Goal: Information Seeking & Learning: Understand process/instructions

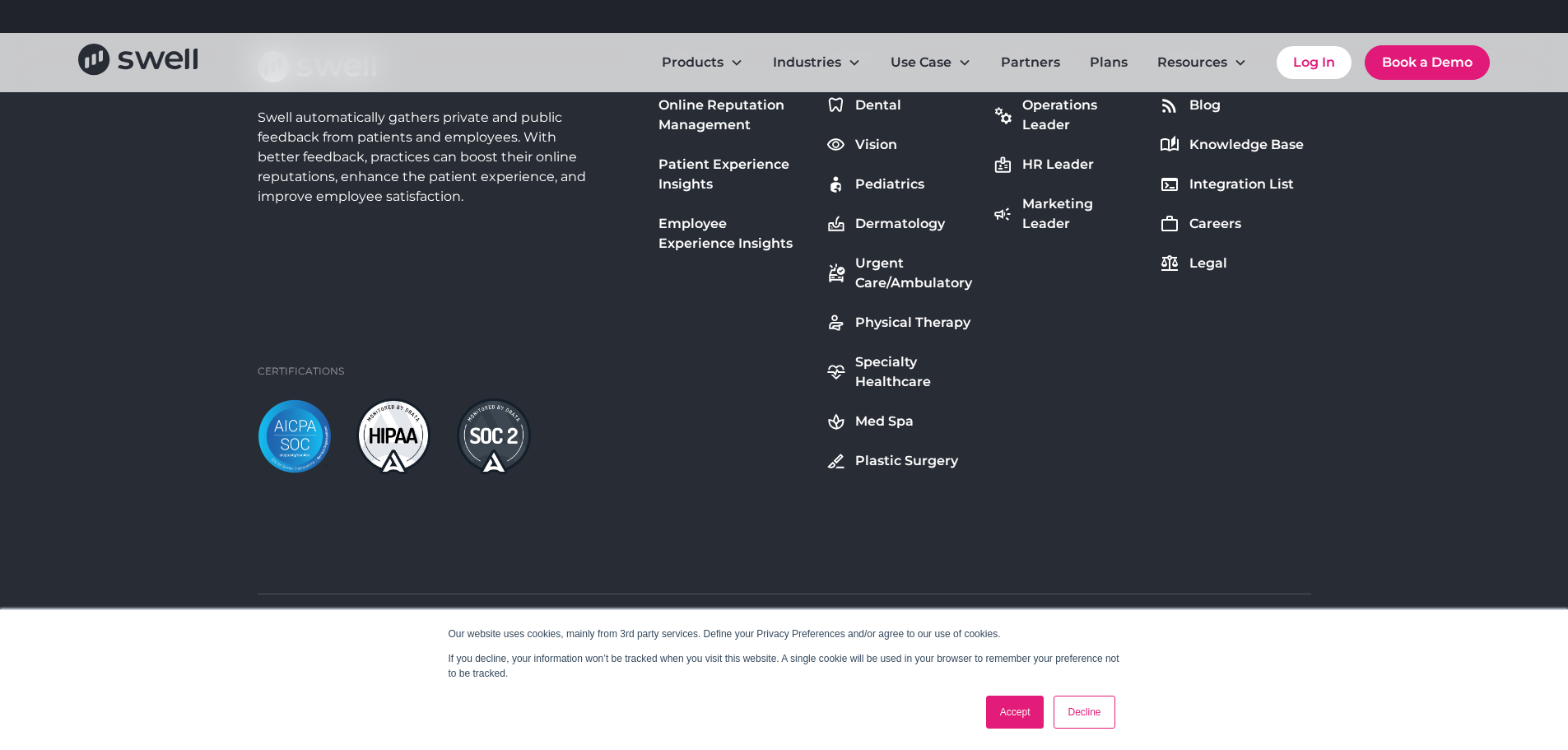
scroll to position [6155, 0]
click at [1032, 705] on link "Accept" at bounding box center [1016, 713] width 58 height 33
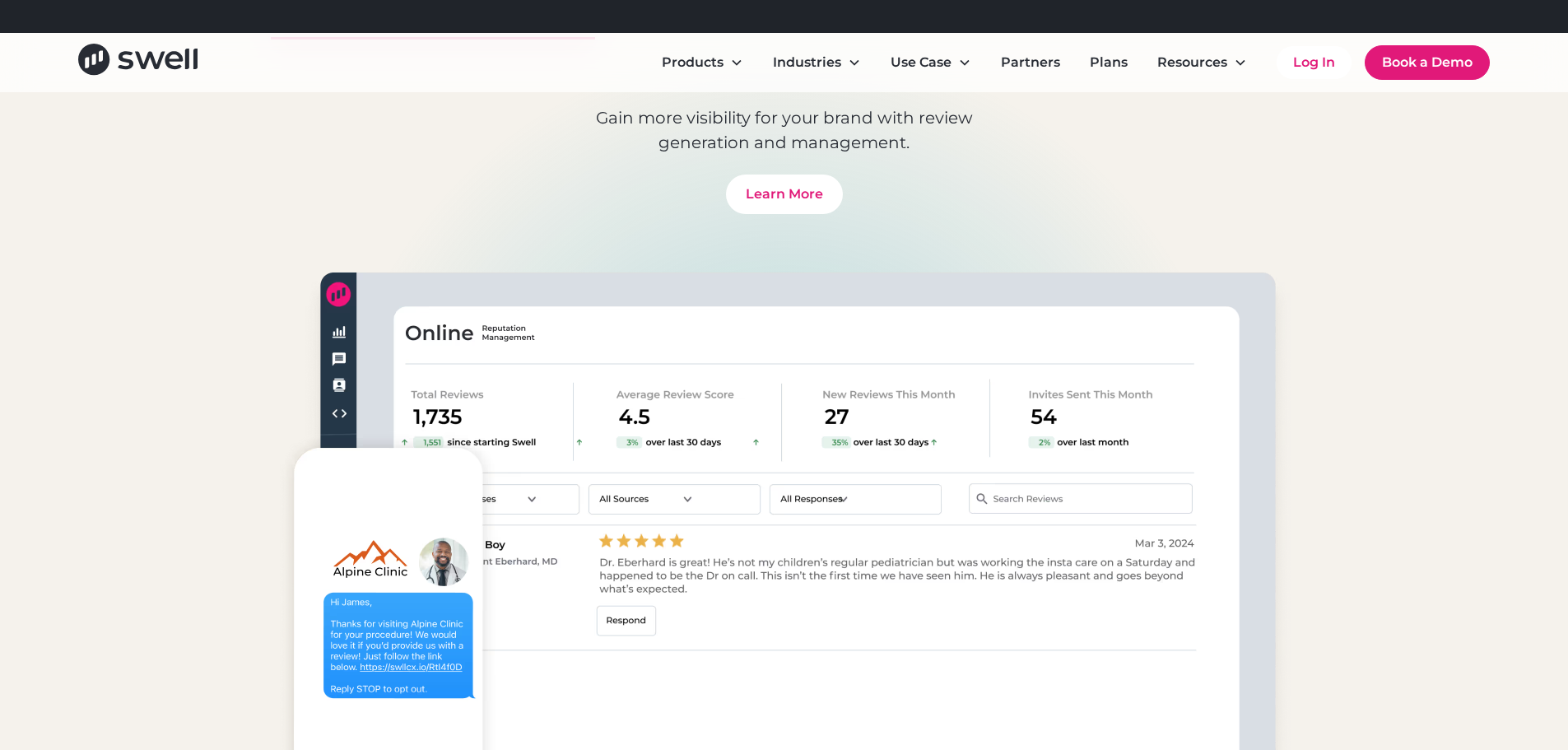
scroll to position [988, 0]
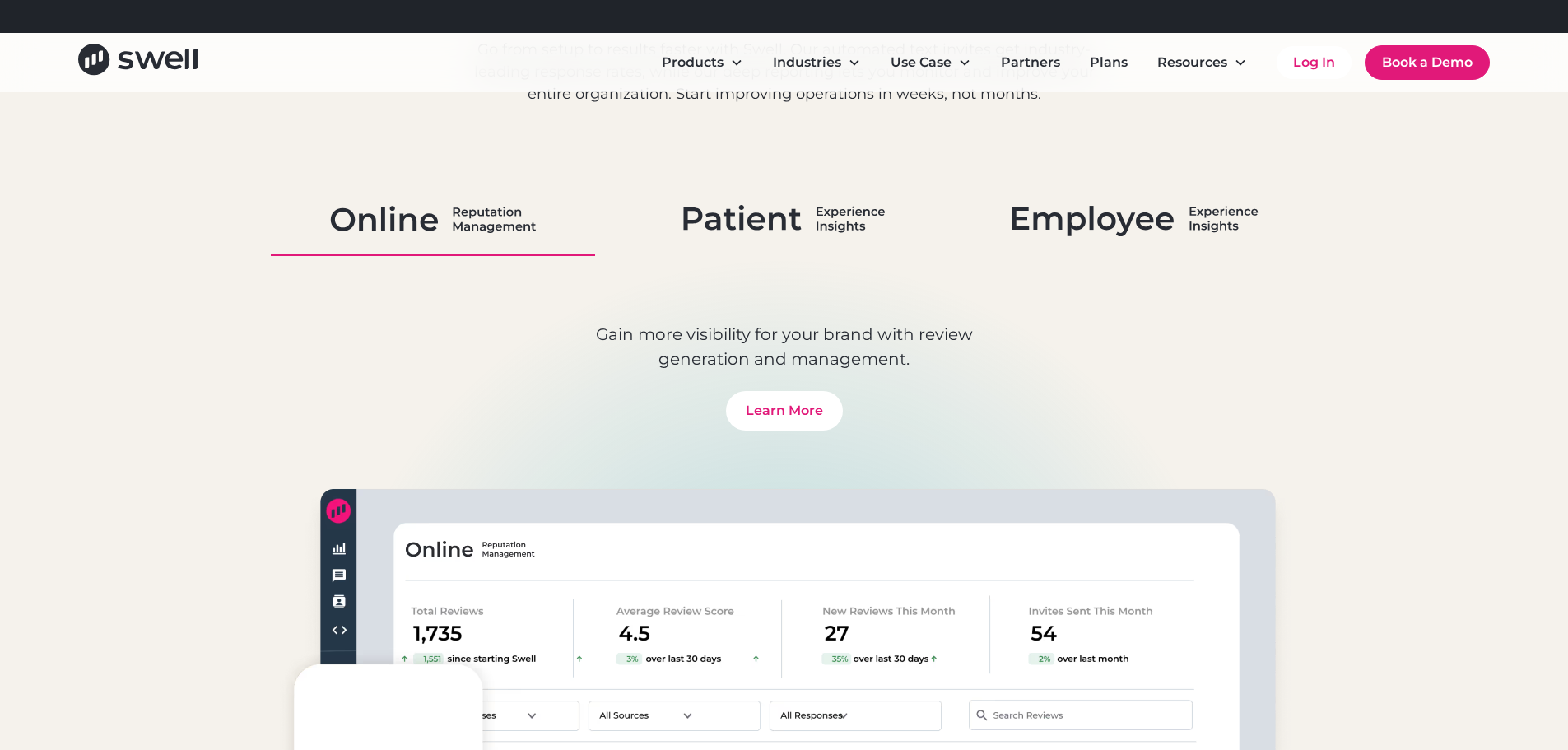
click at [171, 38] on div "Products Online Reputation Management Patient Experience Insights Employee Expe…" at bounding box center [784, 62] width 1568 height 59
click at [170, 45] on icon "home" at bounding box center [138, 59] width 120 height 31
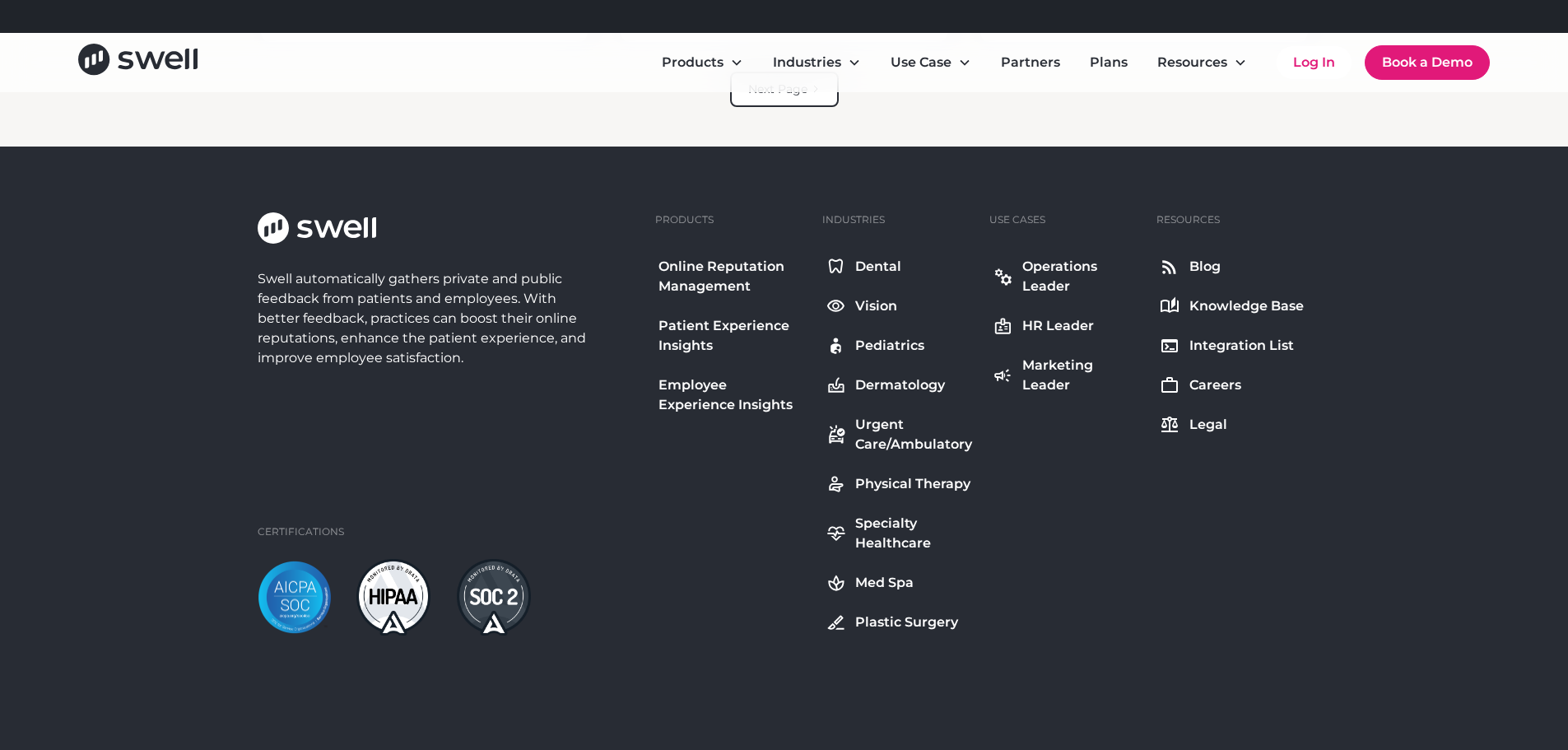
scroll to position [4337, 0]
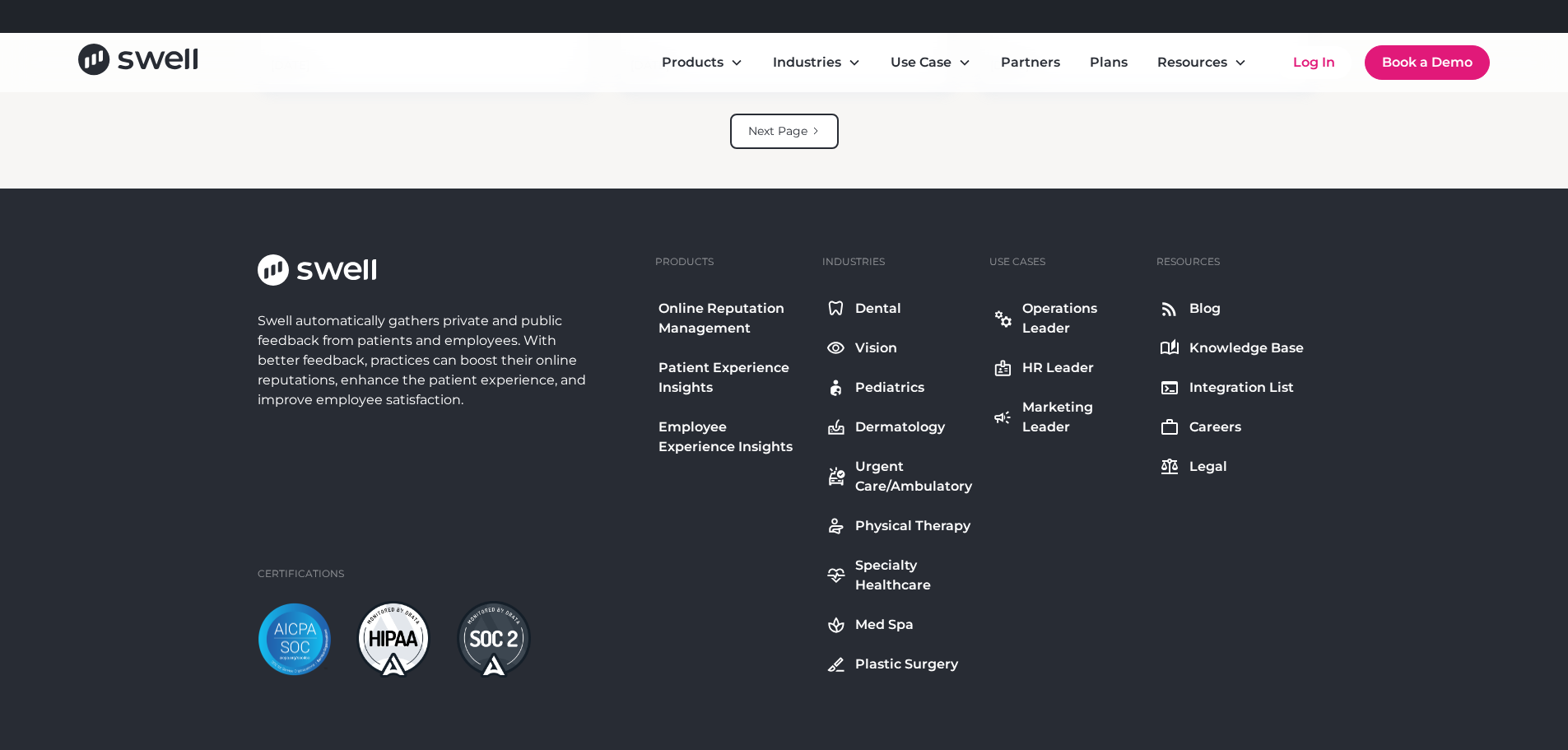
click at [1213, 340] on div "Knowledge Base" at bounding box center [1247, 349] width 114 height 20
click at [139, 415] on div "Swell automatically gathers private and public feedback from patients and emplo…" at bounding box center [784, 572] width 1568 height 767
click at [1329, 53] on link "Log In" at bounding box center [1314, 62] width 75 height 33
click at [1185, 487] on div "Swell automatically gathers private and public feedback from patients and emplo…" at bounding box center [784, 466] width 1054 height 423
click at [1194, 473] on div "Legal" at bounding box center [1208, 467] width 37 height 20
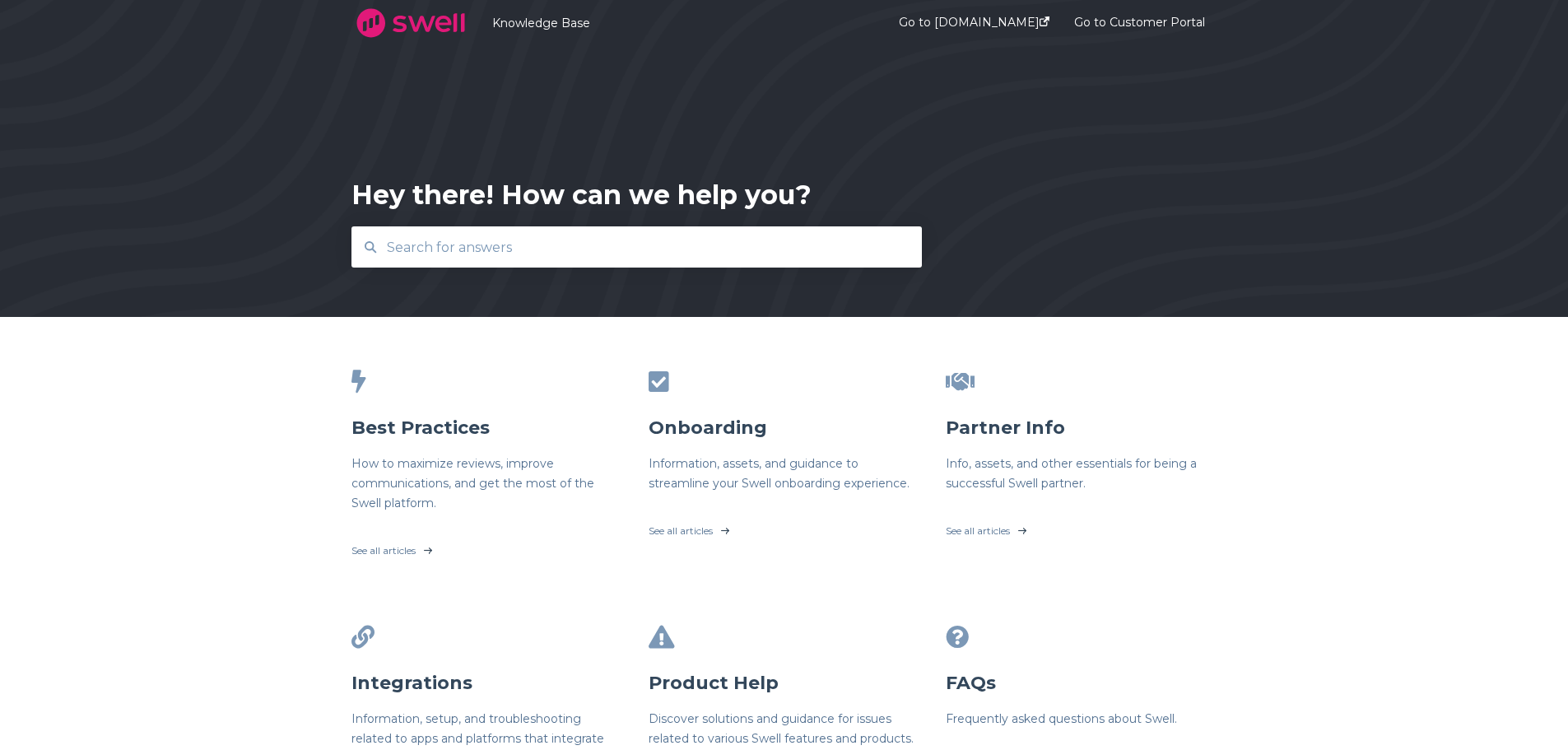
click at [657, 238] on input "text" at bounding box center [637, 248] width 521 height 36
click at [657, 236] on input "text" at bounding box center [637, 248] width 521 height 36
type input "contact"
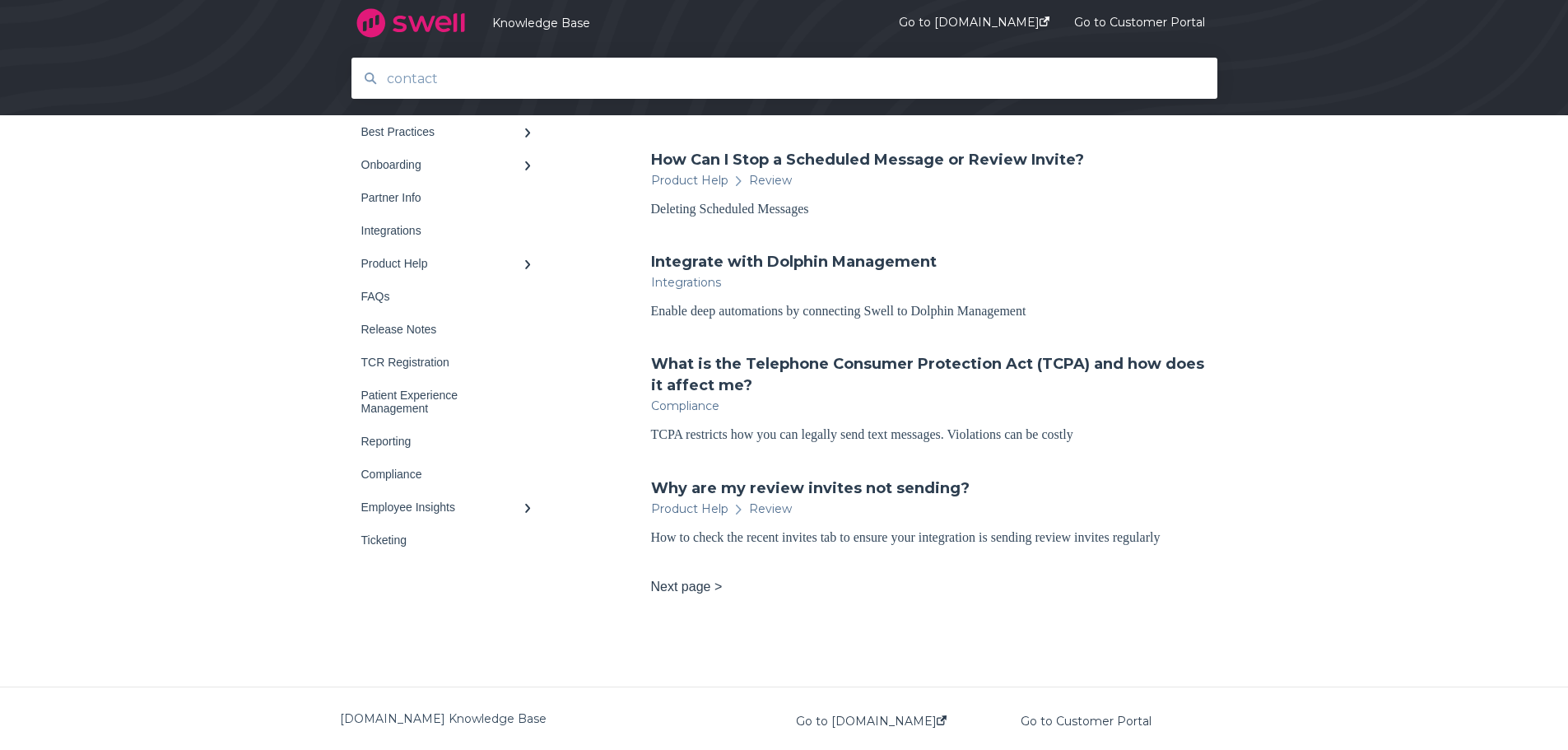
scroll to position [924, 0]
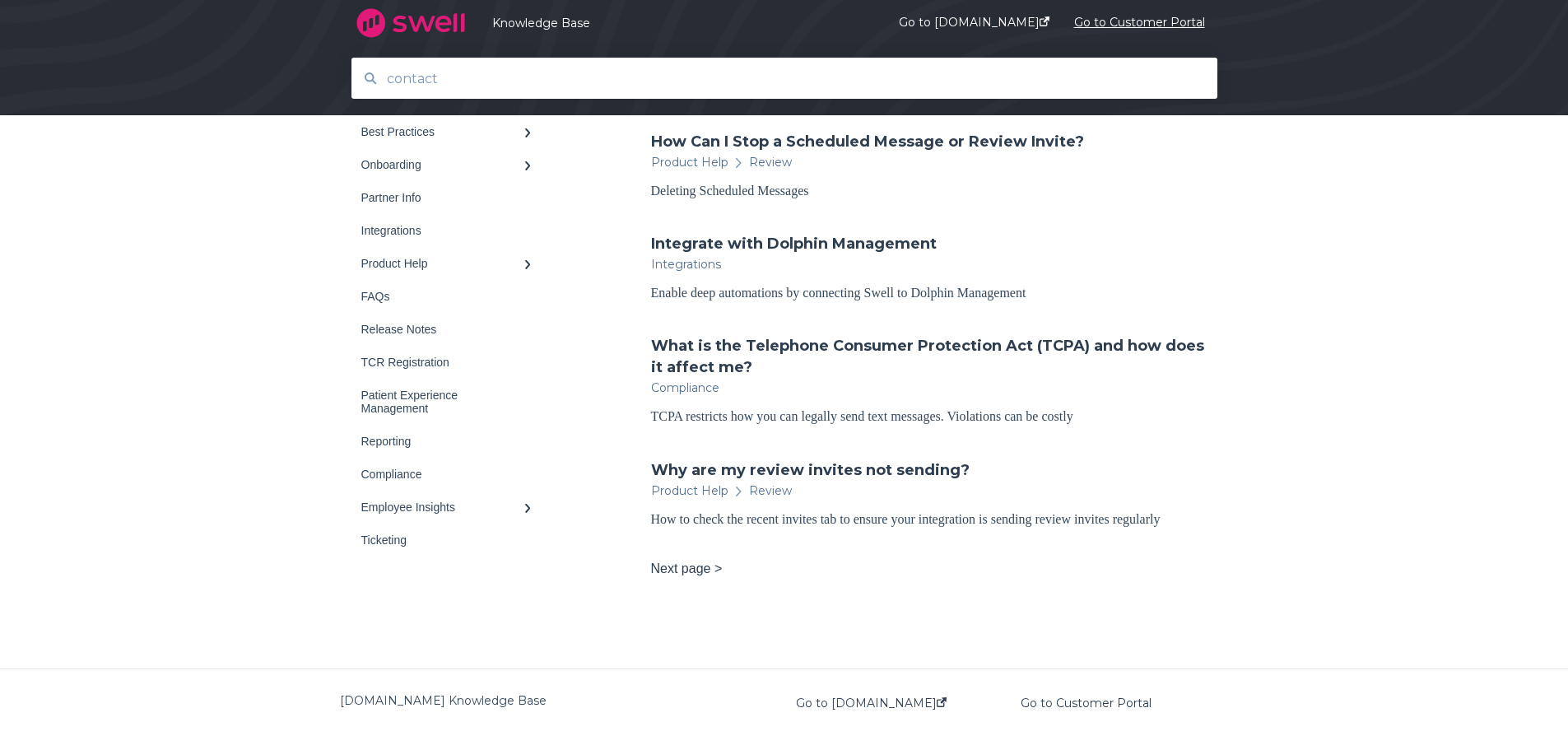
click at [1140, 11] on link "Go to Customer Portal" at bounding box center [1140, 23] width 131 height 63
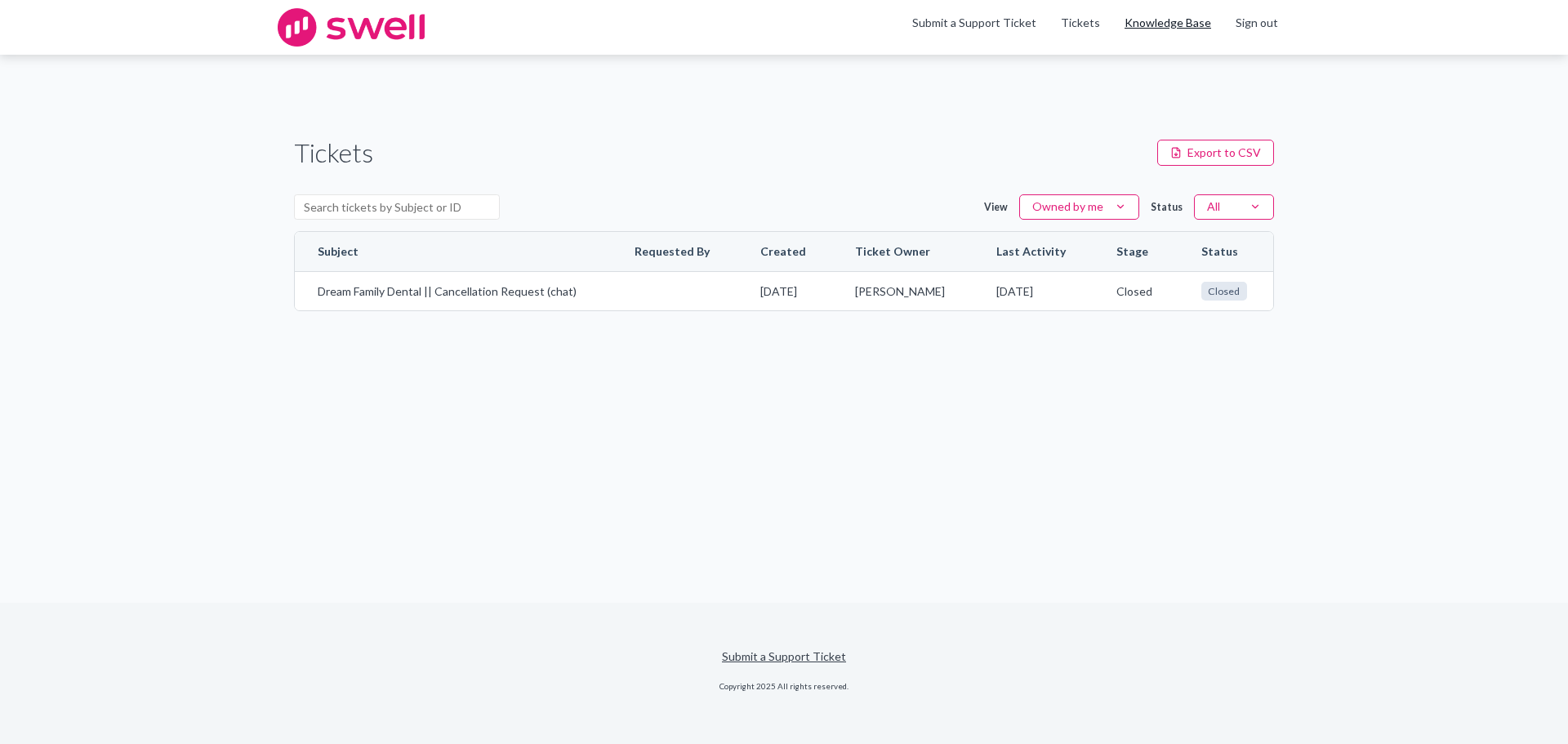
click at [1162, 26] on link "Knowledge Base" at bounding box center [1168, 23] width 87 height 16
click at [399, 37] on img at bounding box center [351, 27] width 147 height 38
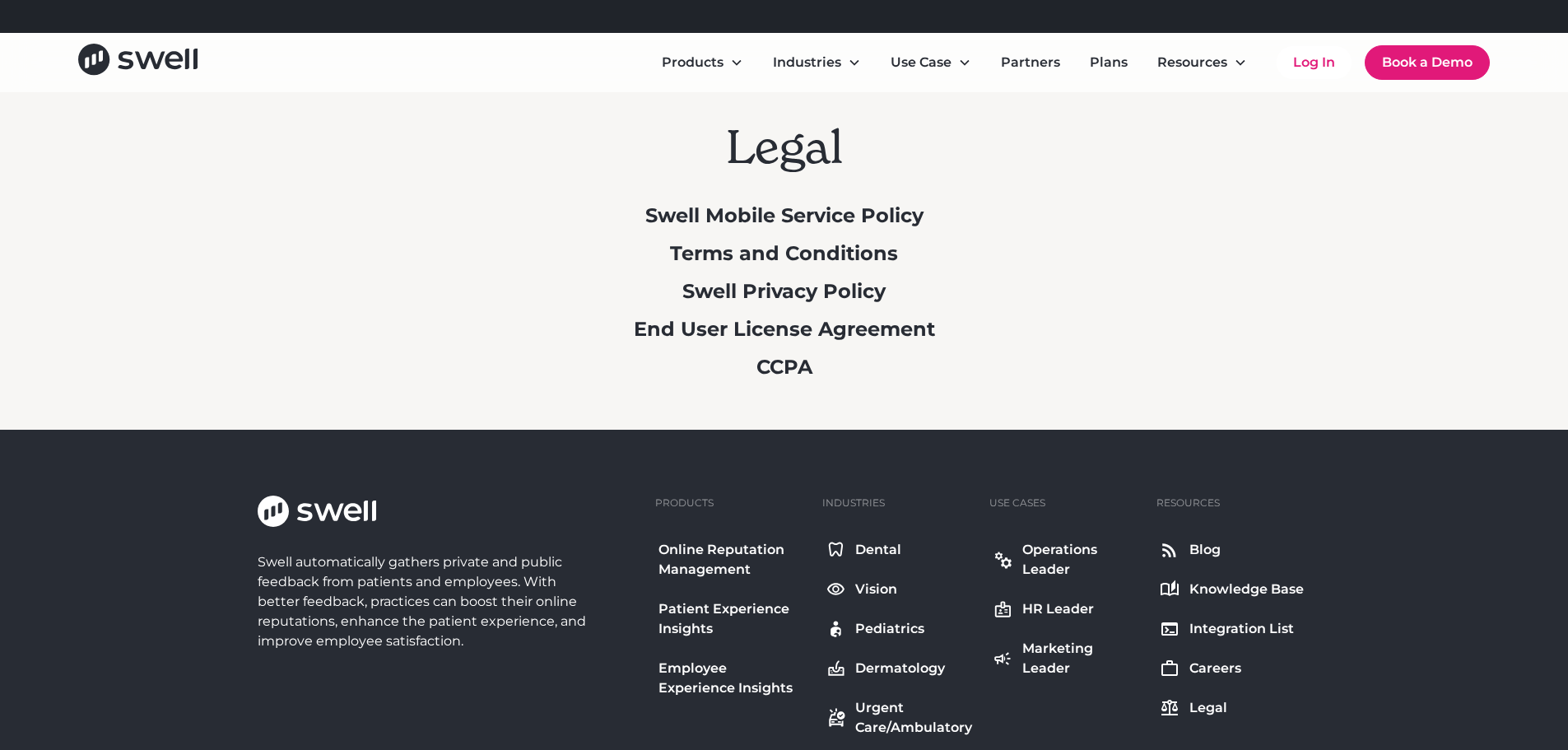
scroll to position [82, 0]
click at [190, 57] on icon "home" at bounding box center [138, 59] width 120 height 31
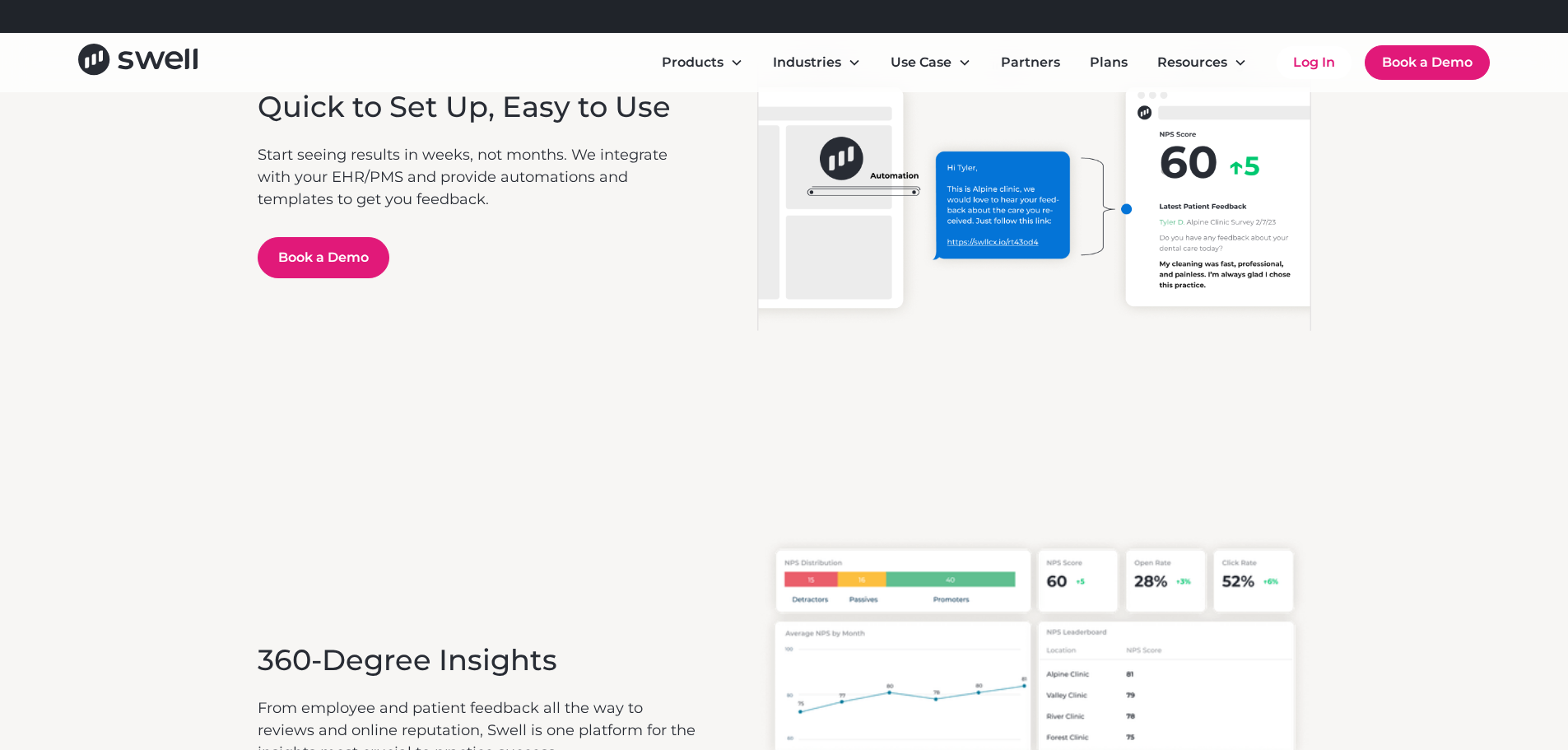
scroll to position [4071, 0]
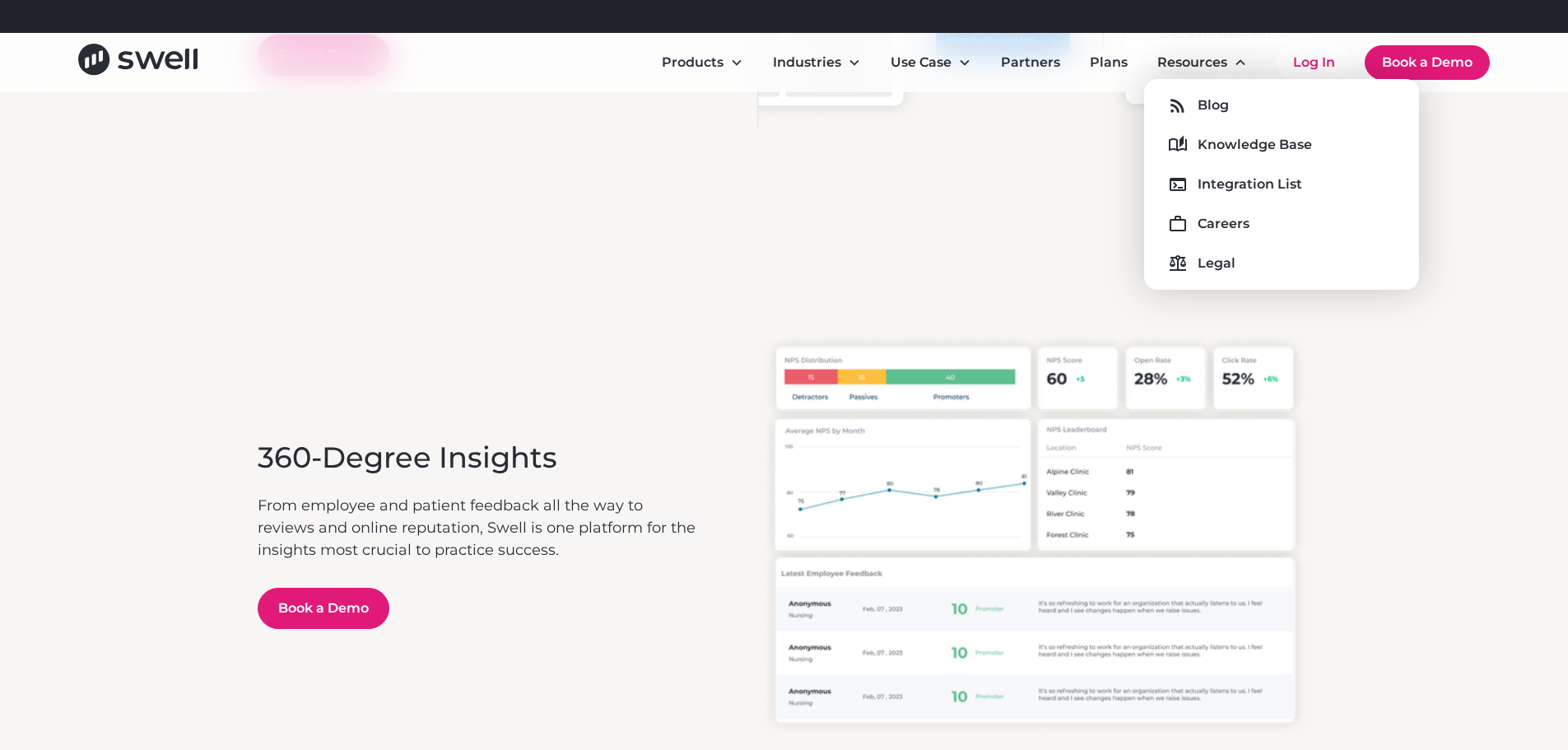
click at [1222, 124] on div "Blog Knowledge Base Integration List Careers Legal" at bounding box center [1282, 185] width 248 height 185
click at [1220, 109] on div "Blog" at bounding box center [1214, 106] width 31 height 20
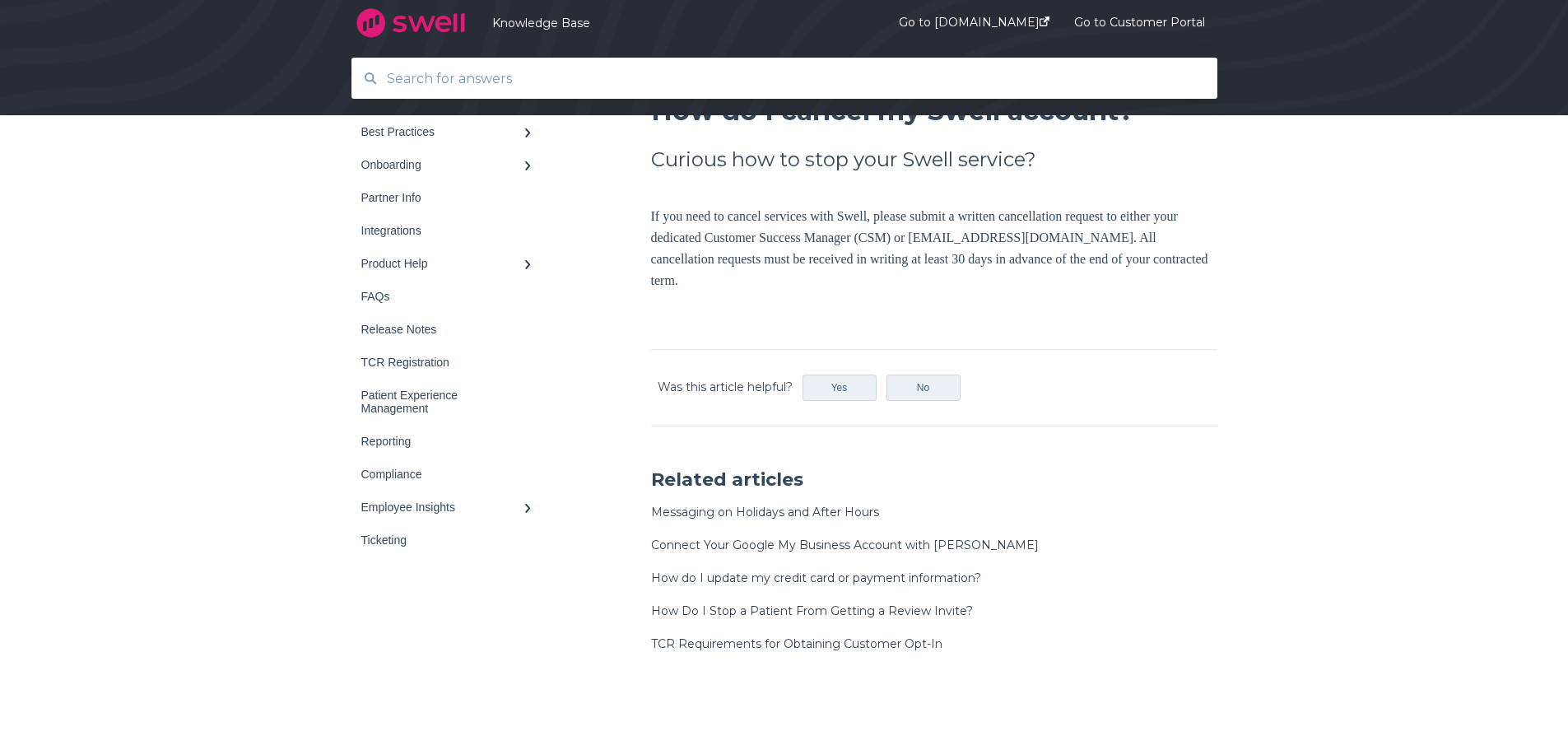
scroll to position [164, 0]
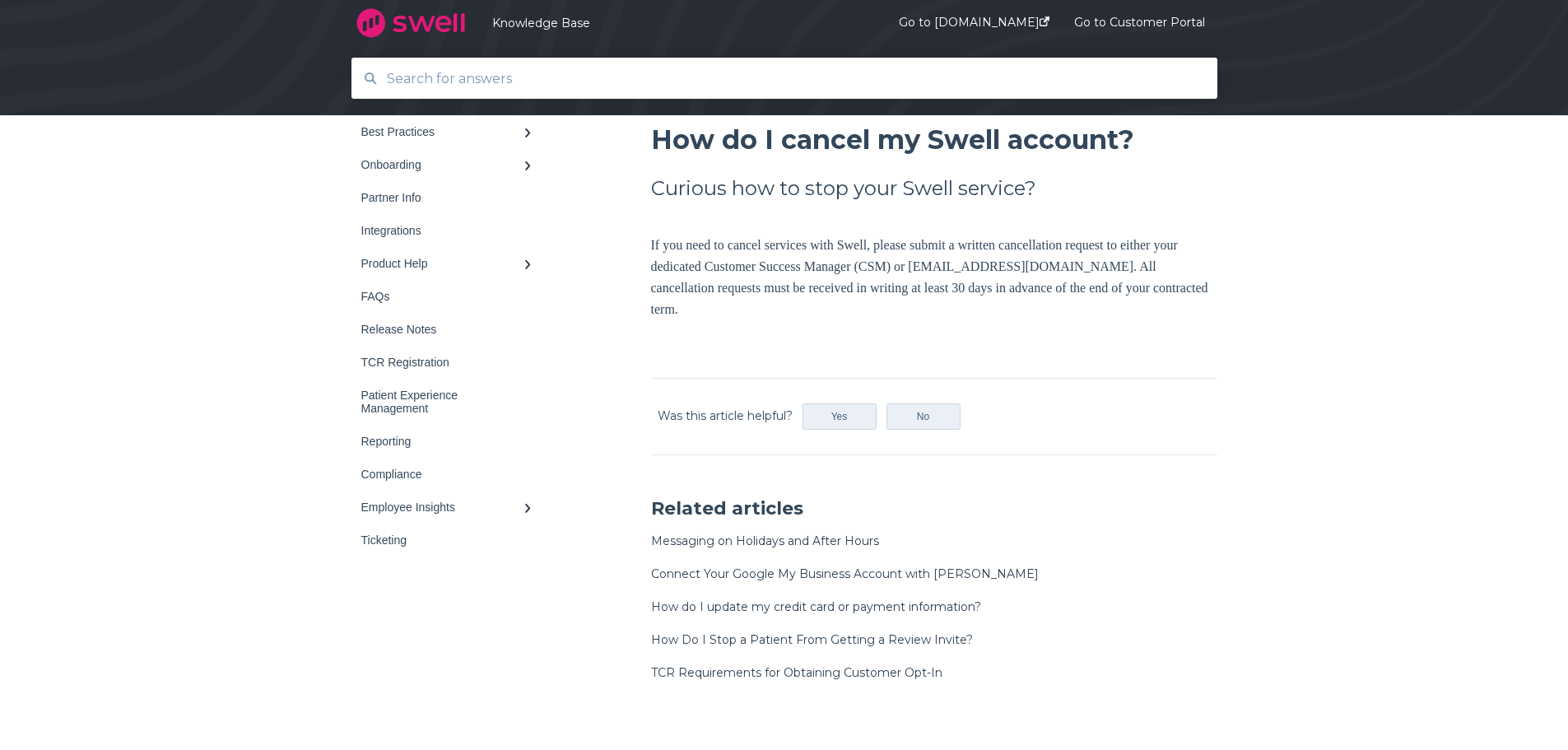
click at [1066, 409] on div "Was this article helpful? Yes No" at bounding box center [934, 417] width 566 height 78
drag, startPoint x: 1326, startPoint y: 634, endPoint x: 1302, endPoint y: 635, distance: 24.0
click at [1326, 634] on div "Back to home Knowledge Base FAQs Best Practices Survey Onboarding" at bounding box center [784, 382] width 1568 height 657
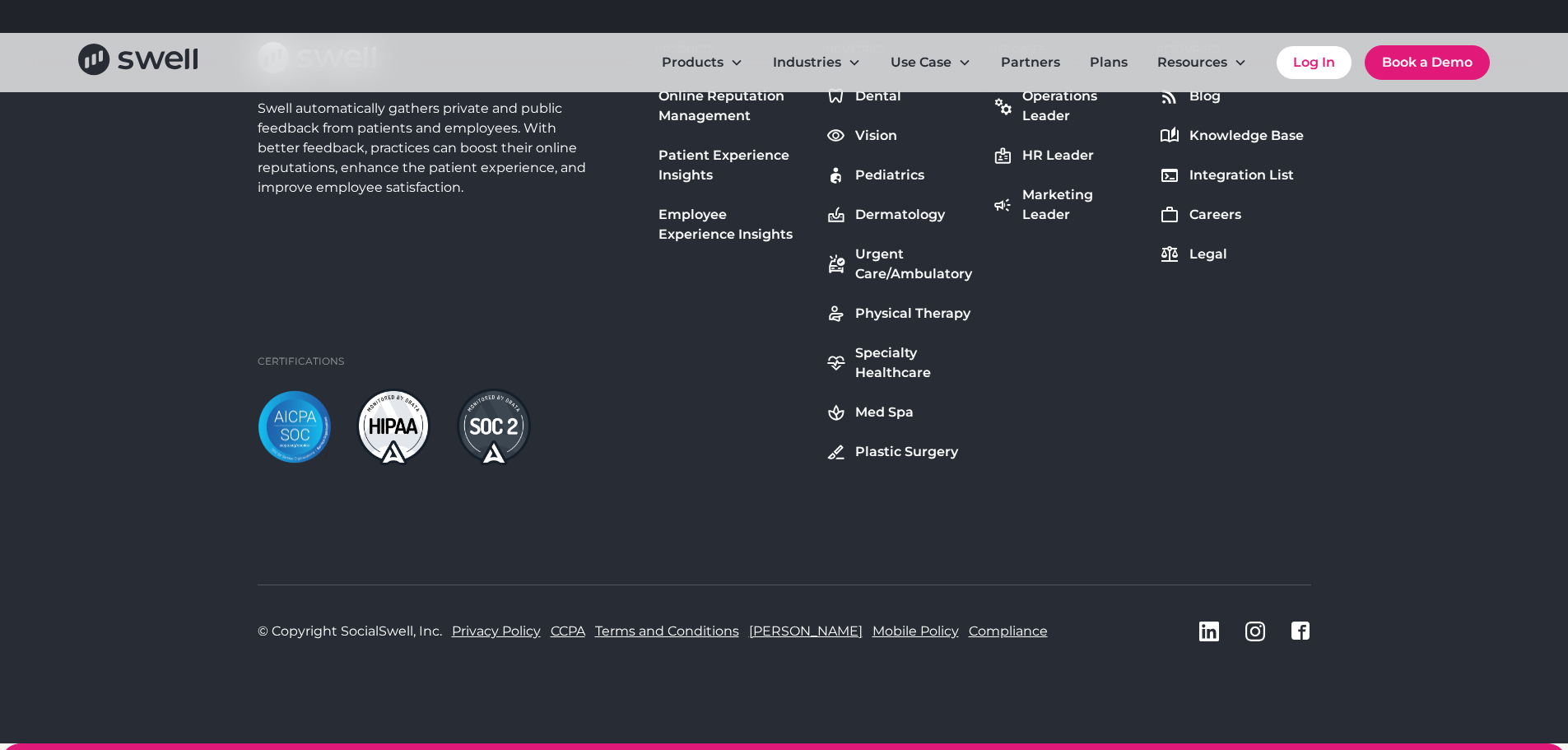
scroll to position [4584, 0]
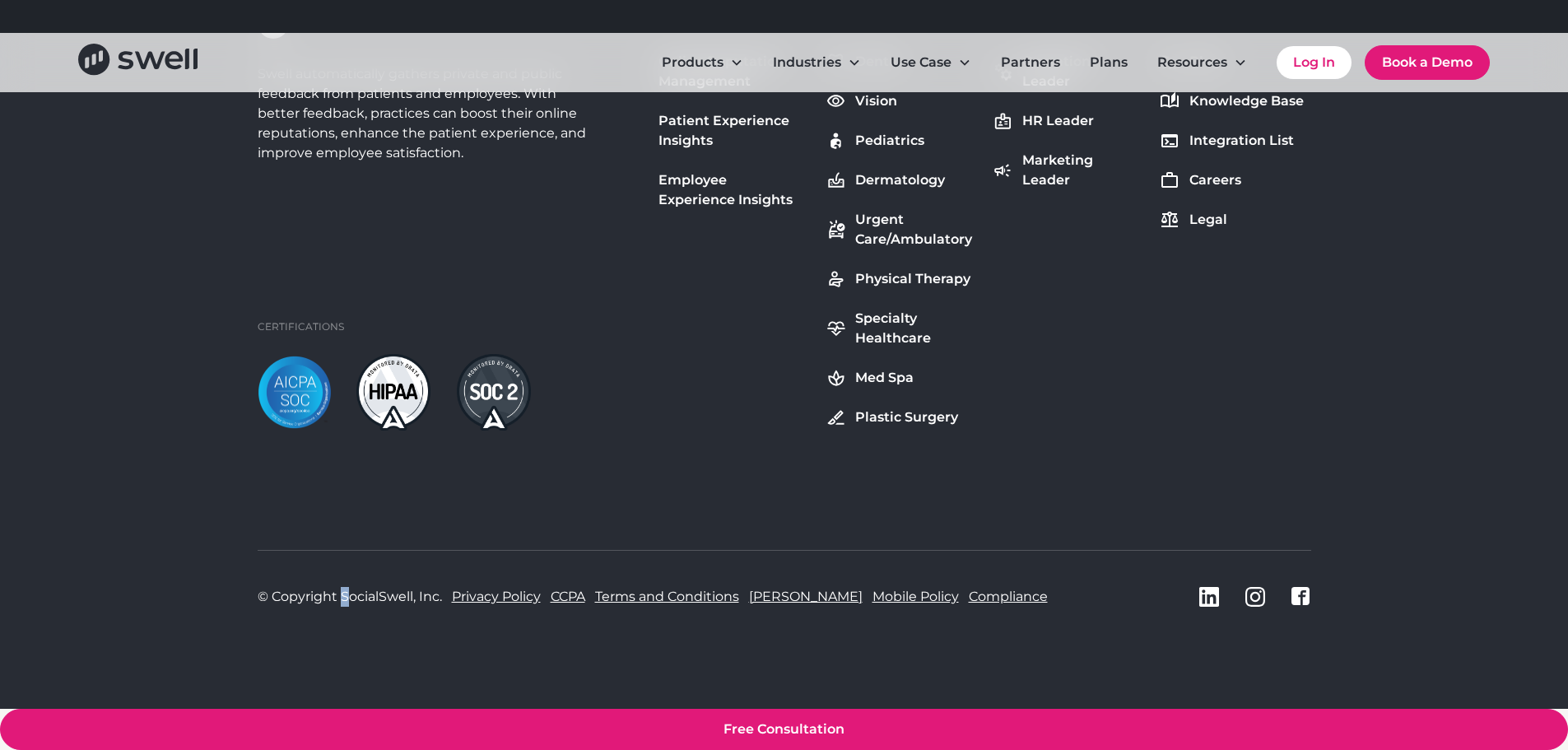
drag, startPoint x: 342, startPoint y: 605, endPoint x: 613, endPoint y: 652, distance: 275.0
click at [429, 625] on div "© Copyright SocialSwell, Inc. Privacy Policy CCPA Terms and Conditions [PERSON_…" at bounding box center [784, 597] width 1054 height 93
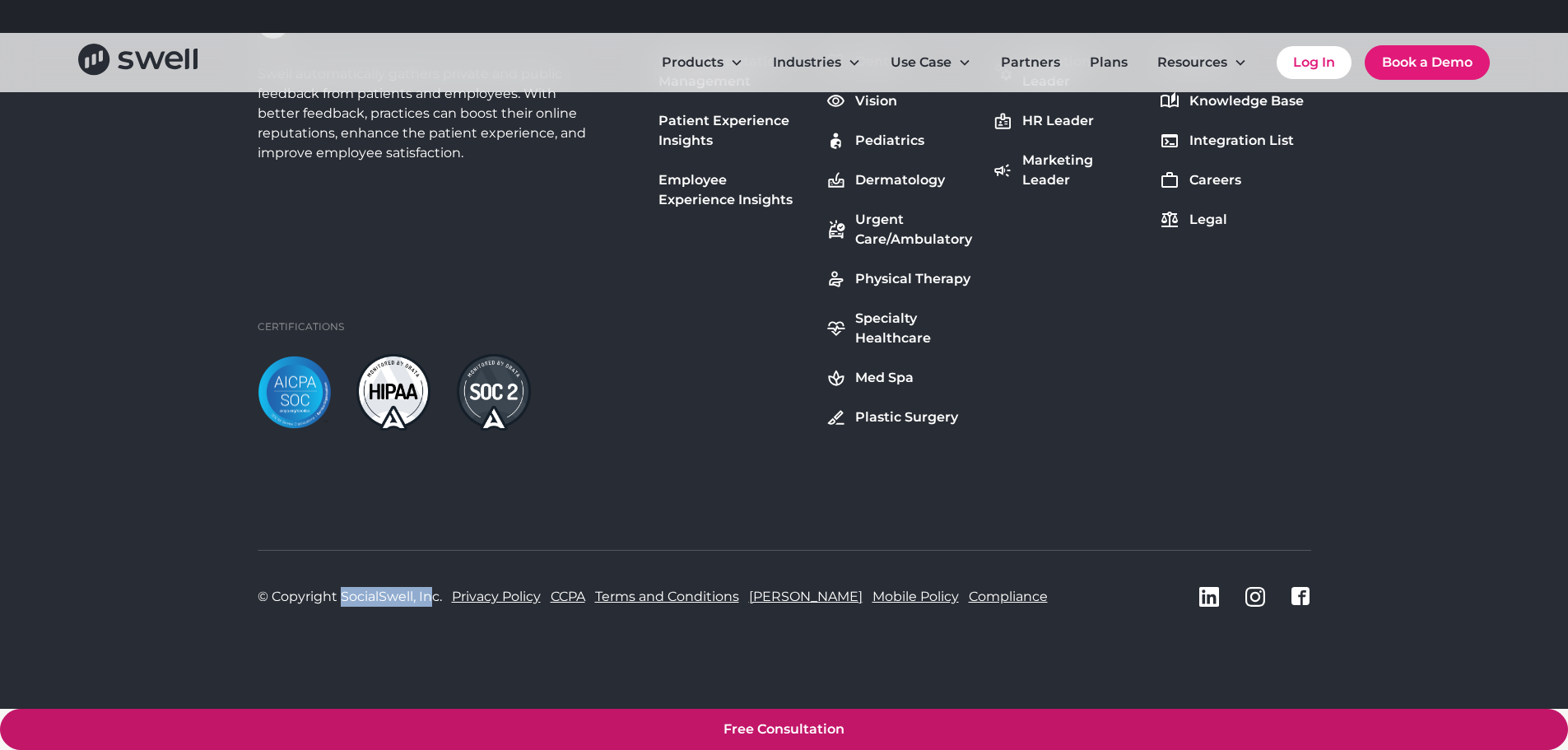
click at [863, 714] on link "Free Consultation" at bounding box center [784, 729] width 1568 height 41
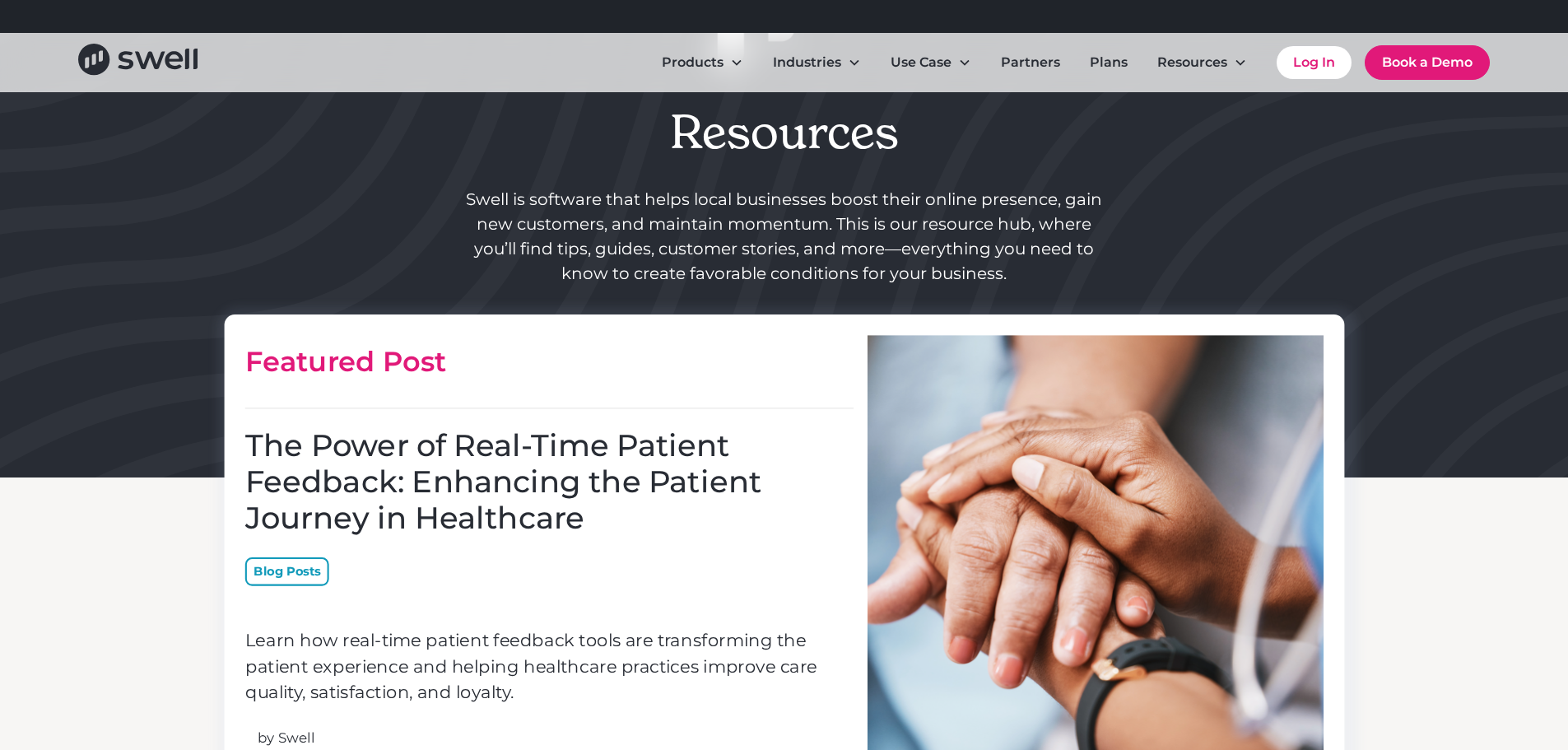
scroll to position [494, 0]
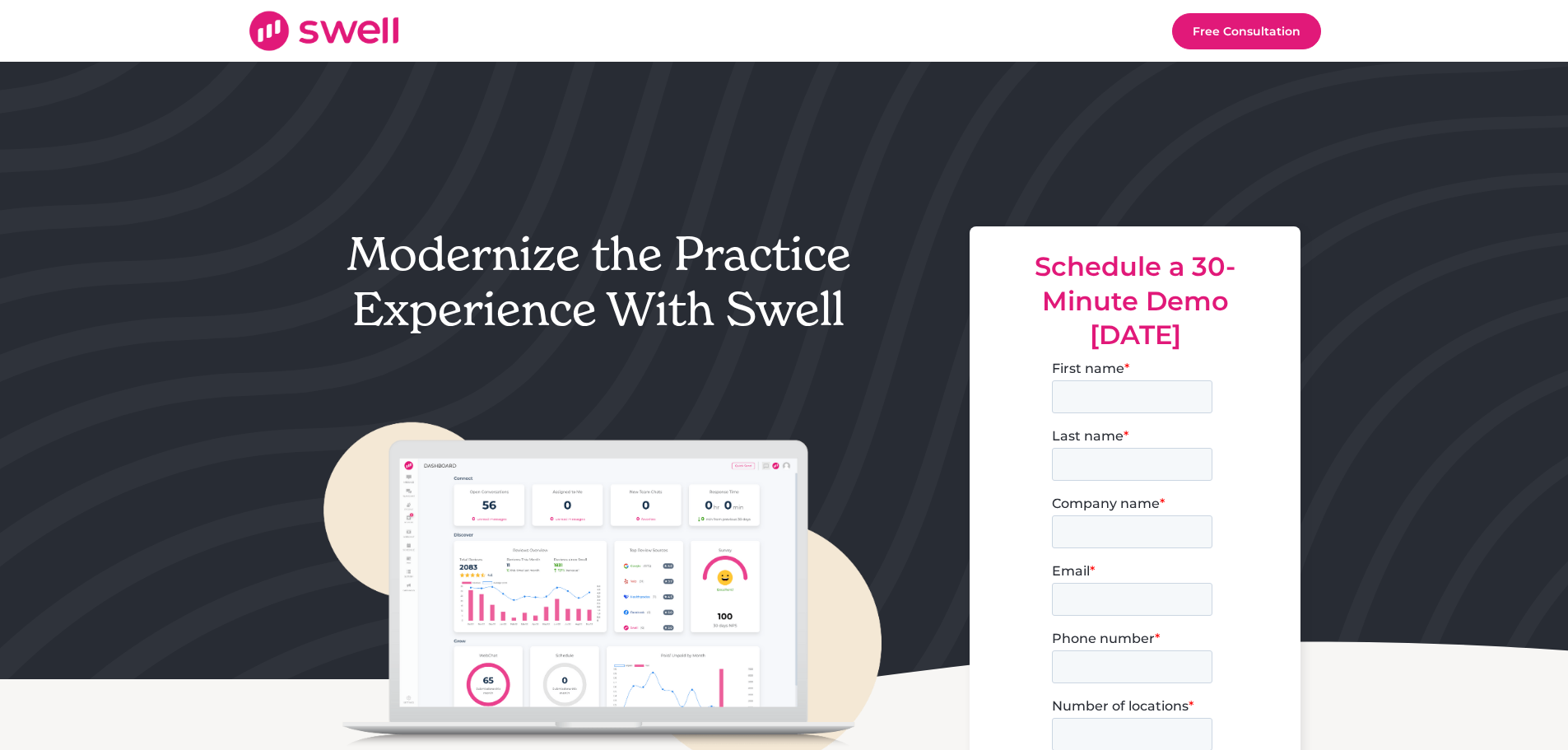
click at [324, 46] on img at bounding box center [323, 31] width 153 height 42
click at [326, 41] on img at bounding box center [323, 31] width 153 height 42
